Goal: Task Accomplishment & Management: Manage account settings

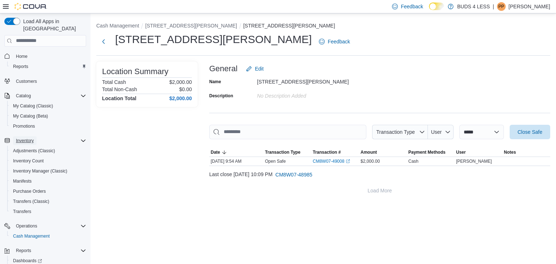
click at [27, 138] on span "Inventory" at bounding box center [25, 141] width 18 height 6
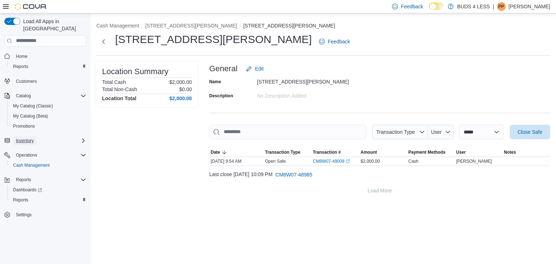
click at [23, 136] on span "Inventory" at bounding box center [25, 140] width 18 height 9
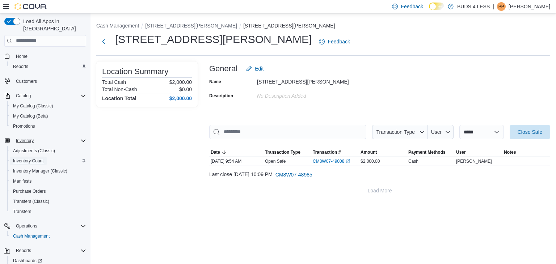
click at [32, 158] on span "Inventory Count" at bounding box center [28, 161] width 31 height 6
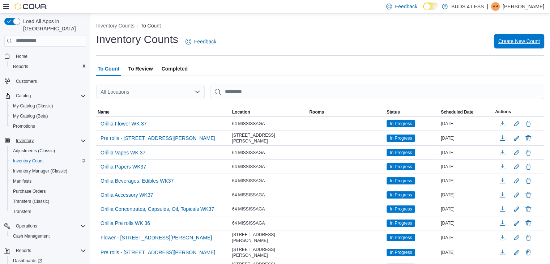
click at [529, 42] on span "Create New Count" at bounding box center [520, 41] width 42 height 7
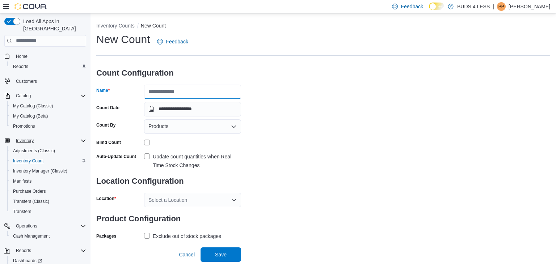
click at [214, 88] on input "Name" at bounding box center [192, 92] width 97 height 14
click at [166, 90] on input "Name" at bounding box center [192, 92] width 97 height 14
type input "**********"
click at [228, 125] on div "Products" at bounding box center [192, 126] width 97 height 14
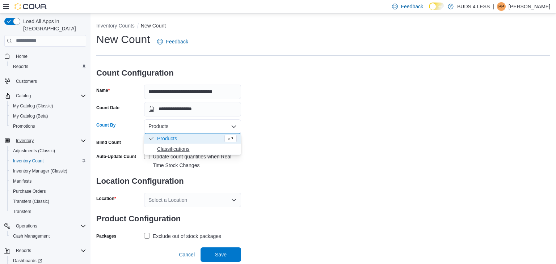
click at [165, 149] on span "Classifications" at bounding box center [197, 148] width 80 height 7
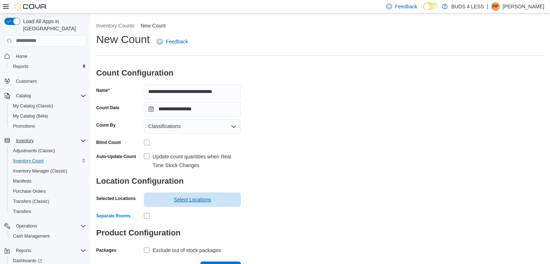
click at [172, 196] on span "Select Locations" at bounding box center [192, 199] width 88 height 14
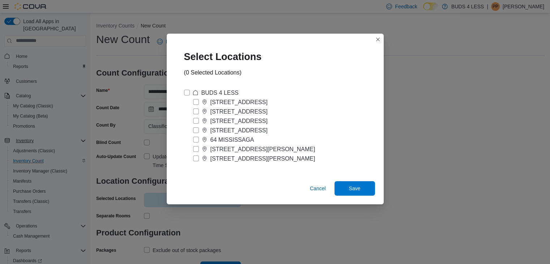
click at [196, 149] on label "[STREET_ADDRESS][PERSON_NAME]" at bounding box center [254, 149] width 122 height 9
click at [357, 186] on span "Save" at bounding box center [355, 188] width 12 height 7
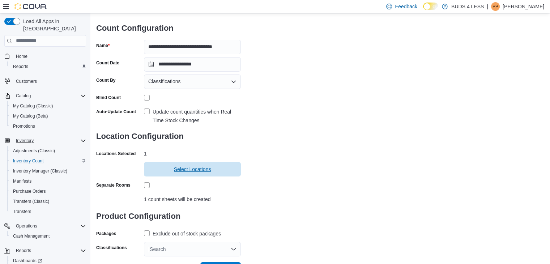
scroll to position [58, 0]
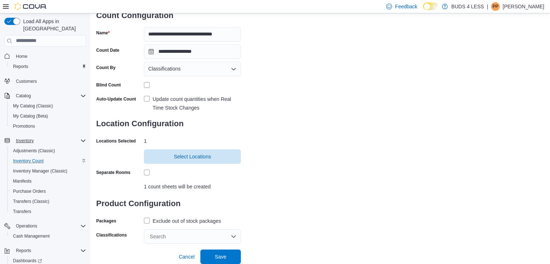
click at [146, 220] on label "Exclude out of stock packages" at bounding box center [182, 221] width 77 height 9
click at [168, 234] on div "Search" at bounding box center [192, 236] width 97 height 14
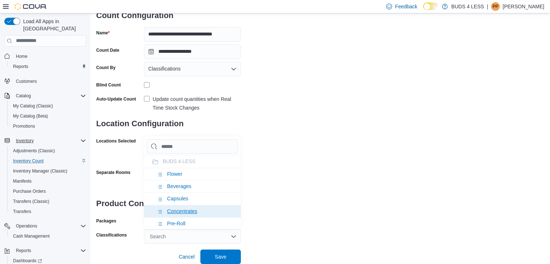
click at [178, 209] on span "Concentrates" at bounding box center [182, 211] width 30 height 6
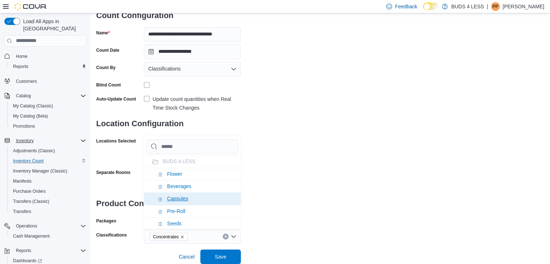
click at [181, 199] on span "Capsules" at bounding box center [177, 199] width 21 height 6
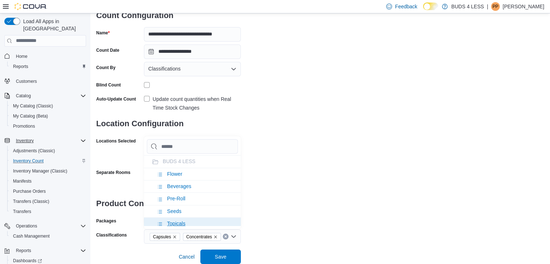
click at [183, 225] on span "Topicals" at bounding box center [176, 224] width 18 height 6
click at [174, 222] on li "Oil" at bounding box center [192, 223] width 97 height 12
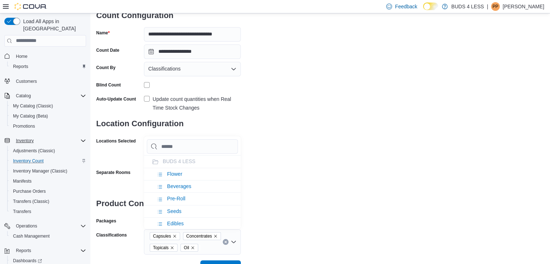
scroll to position [68, 0]
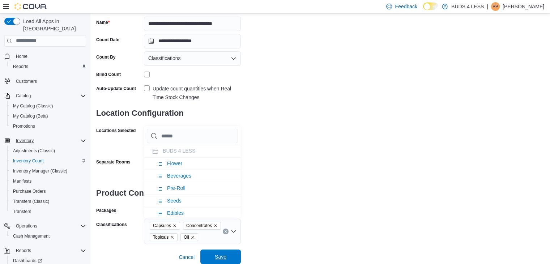
click at [217, 257] on span "Save" at bounding box center [221, 256] width 12 height 7
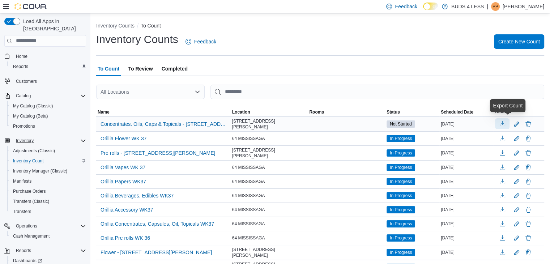
click at [509, 126] on button "button" at bounding box center [502, 123] width 14 height 11
click at [505, 121] on button "button" at bounding box center [502, 123] width 14 height 11
click at [22, 223] on span "Operations" at bounding box center [26, 226] width 21 height 6
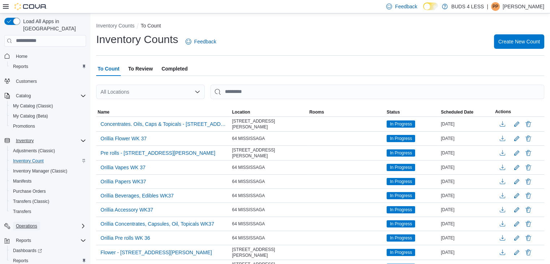
click at [22, 223] on span "Operations" at bounding box center [26, 226] width 21 height 6
click at [25, 233] on span "Cash Management" at bounding box center [31, 236] width 37 height 6
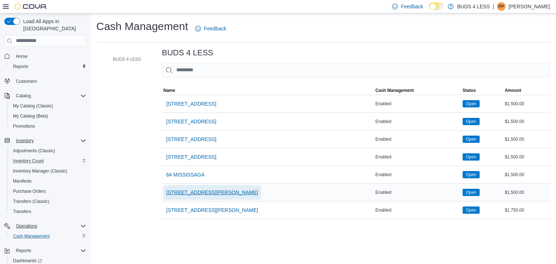
click at [179, 191] on span "[STREET_ADDRESS][PERSON_NAME]" at bounding box center [212, 192] width 92 height 7
